Goal: Task Accomplishment & Management: Manage account settings

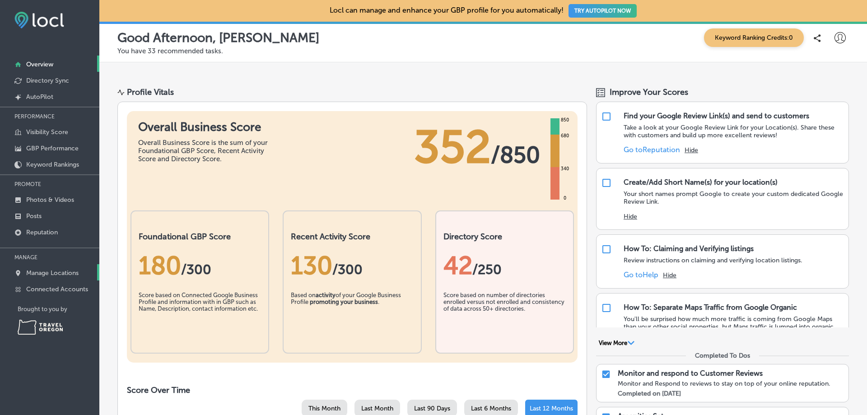
click at [52, 273] on p "Manage Locations" at bounding box center [52, 273] width 52 height 8
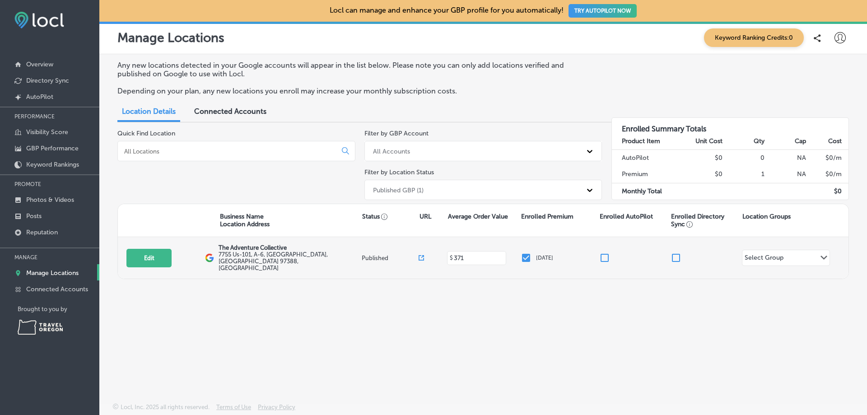
click at [278, 251] on p "The Adventure Collective" at bounding box center [288, 247] width 141 height 7
click at [160, 256] on button "Edit" at bounding box center [148, 258] width 45 height 19
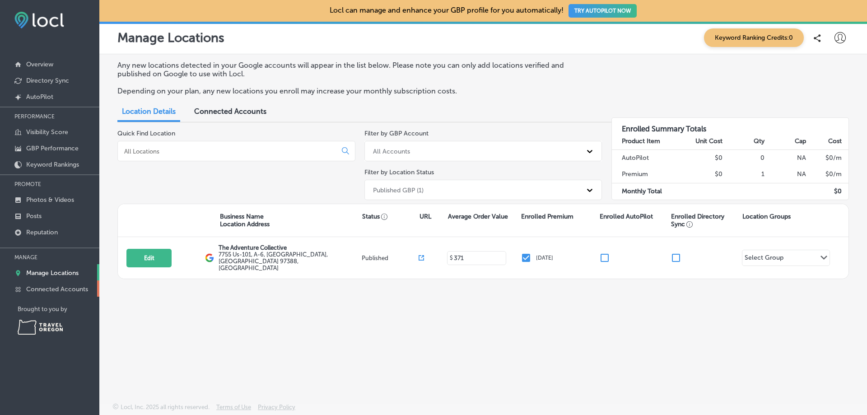
select select "US"
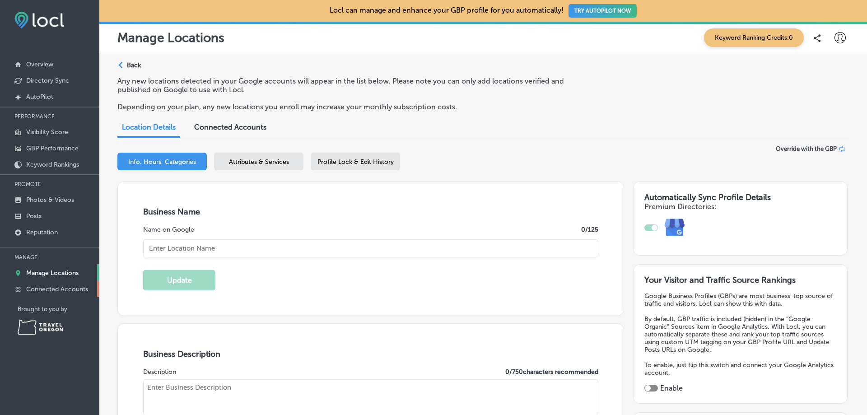
type input "The Adventure Collective"
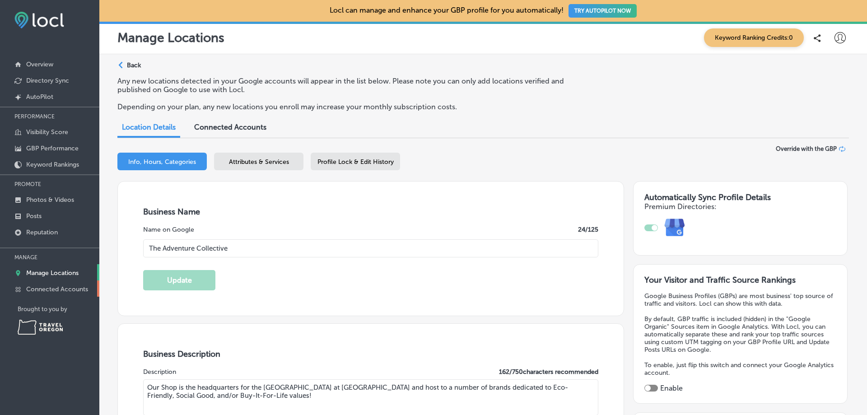
type textarea "Our Shop is the headquarters for the [GEOGRAPHIC_DATA] at [GEOGRAPHIC_DATA] and…"
type input "7755 Us-101, A-6"
type input "[GEOGRAPHIC_DATA]"
type input "97388"
type input "US"
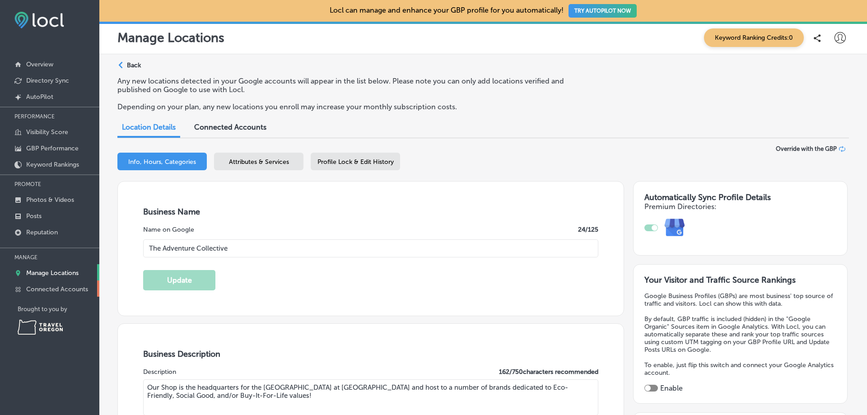
type input "[URL][DOMAIN_NAME]"
checkbox input "true"
type input "[PHONE_NUMBER]"
type input "371"
type input "[EMAIL_ADDRESS][DOMAIN_NAME]"
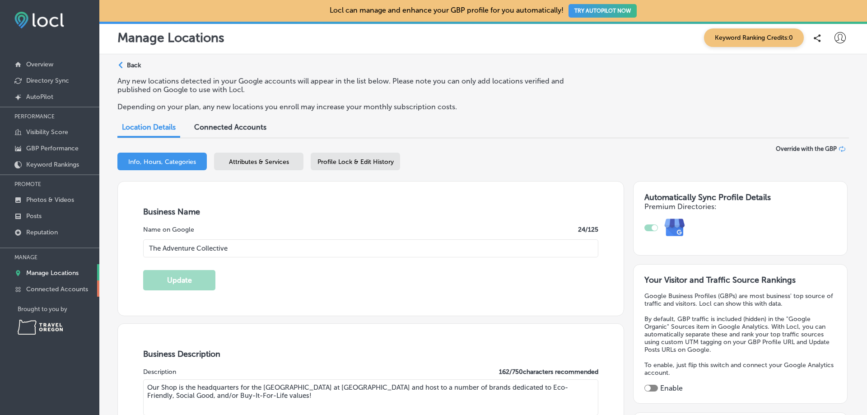
type input "[URL][DOMAIN_NAME]"
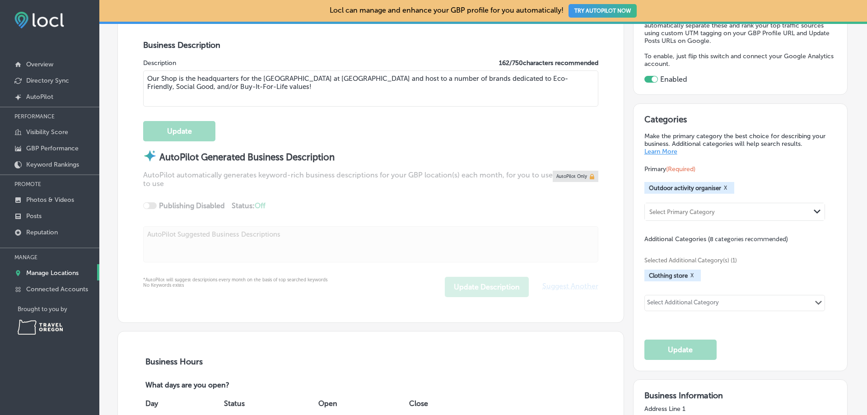
scroll to position [669, 0]
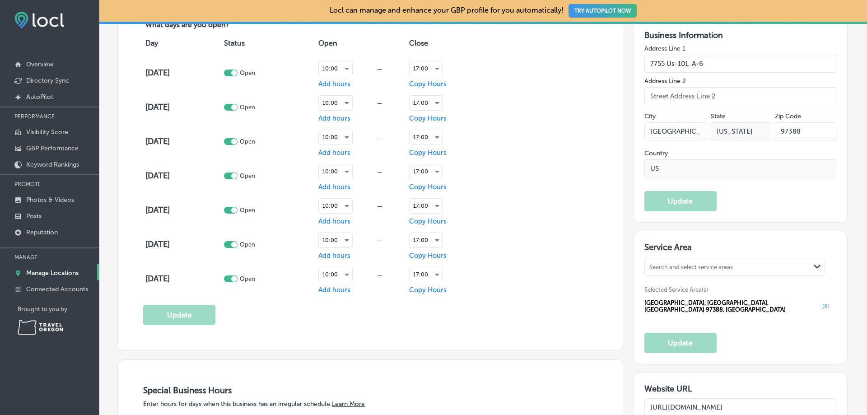
click at [237, 106] on div at bounding box center [231, 107] width 14 height 7
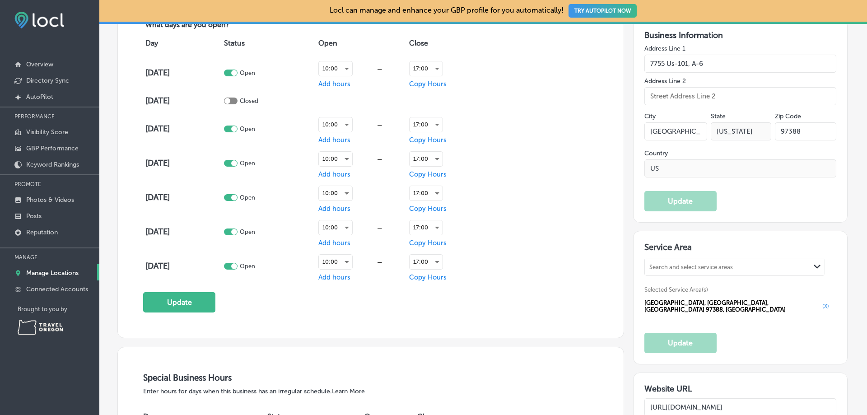
checkbox input "false"
click at [186, 301] on button "Update" at bounding box center [179, 302] width 72 height 20
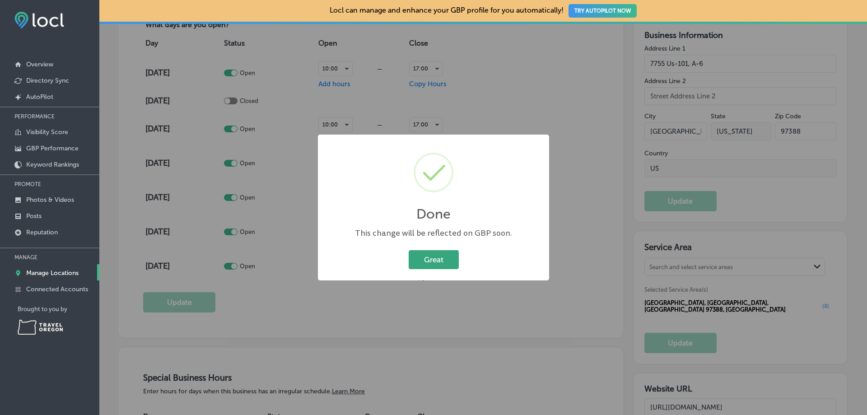
click at [422, 257] on button "Great" at bounding box center [433, 259] width 50 height 19
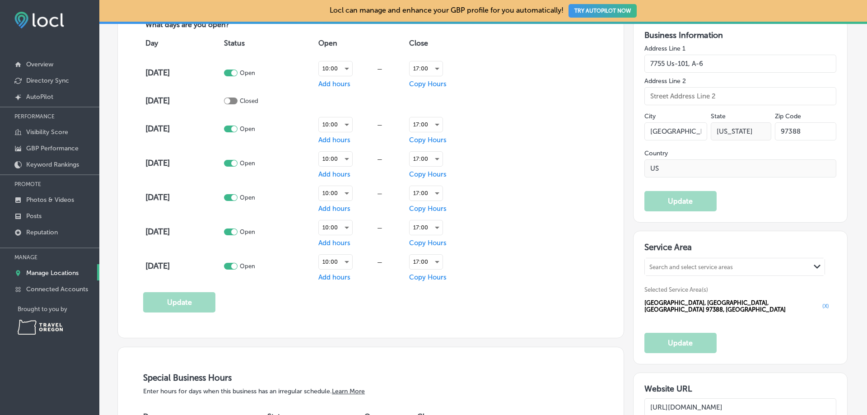
click at [488, 252] on div "Day Status Open Close [DATE] Open 10:00 — Add hours 17:00 Copy Hours [DATE] Clo…" at bounding box center [370, 156] width 455 height 253
